Goal: Browse casually: Explore the website without a specific task or goal

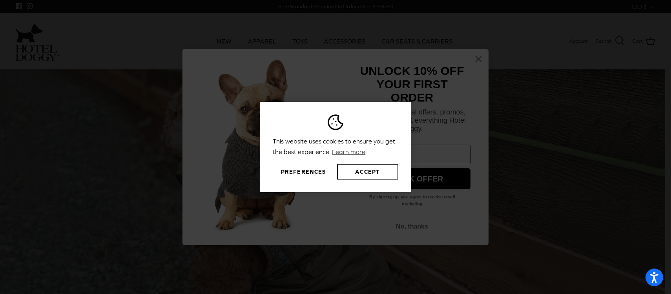
click at [375, 173] on button "Accept" at bounding box center [367, 172] width 61 height 16
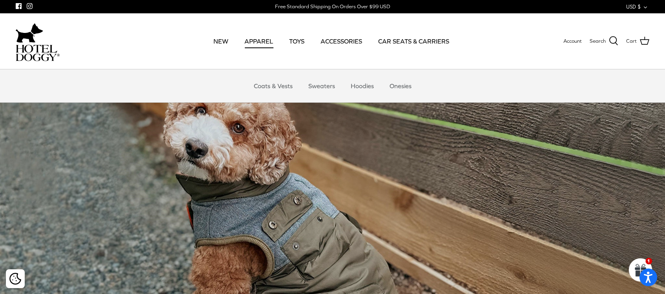
click at [253, 42] on link "APPAREL" at bounding box center [258, 41] width 43 height 27
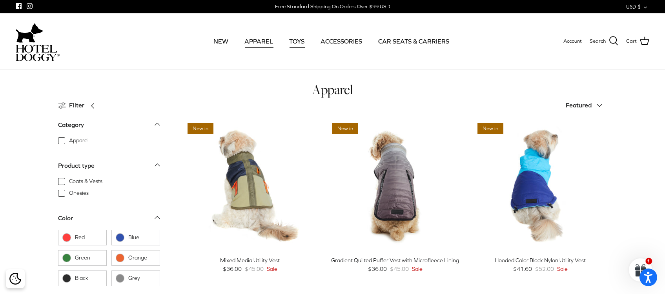
click at [294, 44] on link "TOYS" at bounding box center [296, 41] width 29 height 27
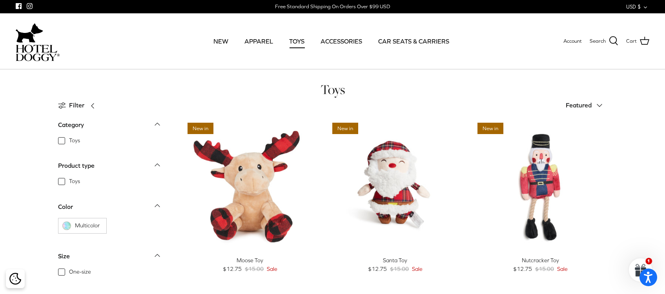
click at [325, 43] on link "ACCESSORIES" at bounding box center [341, 41] width 56 height 27
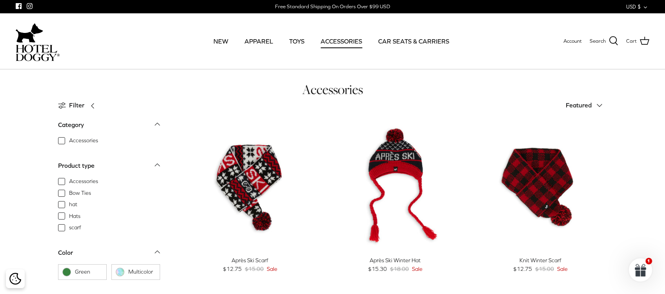
click at [399, 40] on link "CAR SEATS & CARRIERS" at bounding box center [413, 41] width 85 height 27
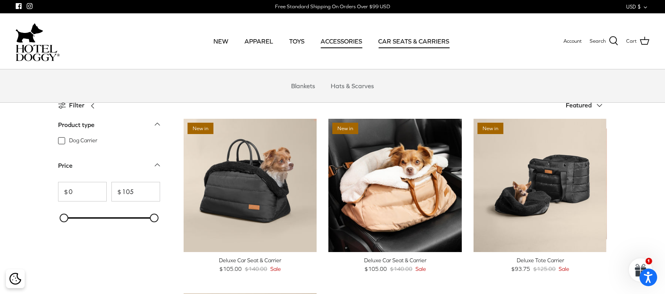
click at [339, 47] on link "ACCESSORIES" at bounding box center [341, 41] width 56 height 27
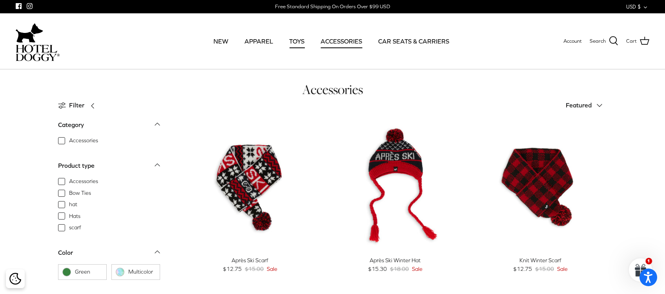
click at [295, 39] on link "TOYS" at bounding box center [296, 41] width 29 height 27
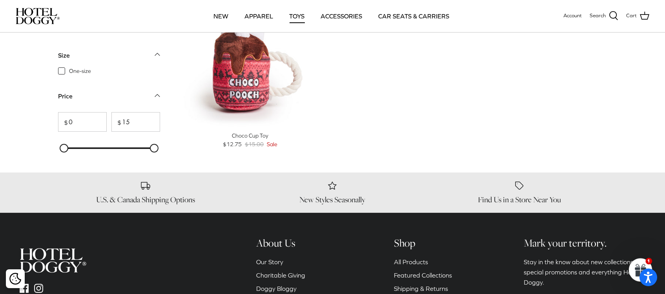
scroll to position [666, 0]
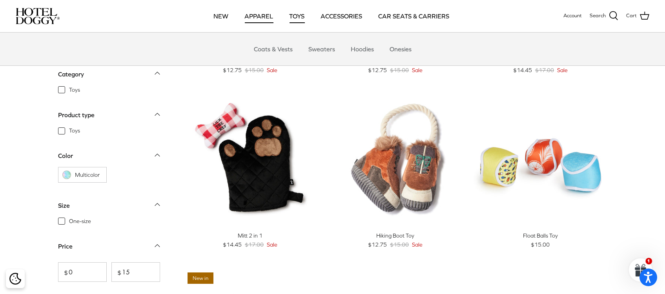
click at [269, 18] on link "APPAREL" at bounding box center [258, 16] width 43 height 27
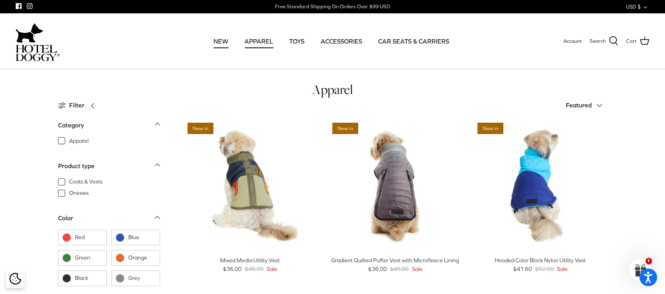
click at [225, 43] on link "NEW" at bounding box center [220, 41] width 29 height 27
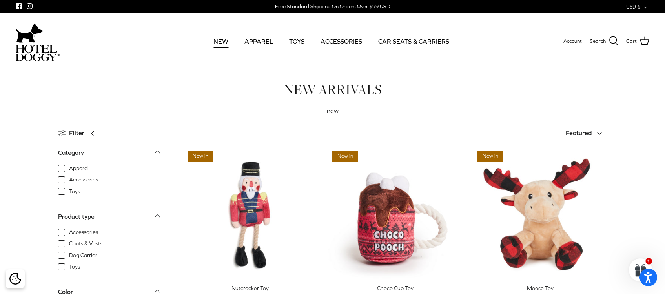
click at [18, 7] on icon "Facebook" at bounding box center [19, 6] width 6 height 6
click at [30, 7] on icon "Instagram" at bounding box center [30, 6] width 6 height 6
